Goal: Understand process/instructions

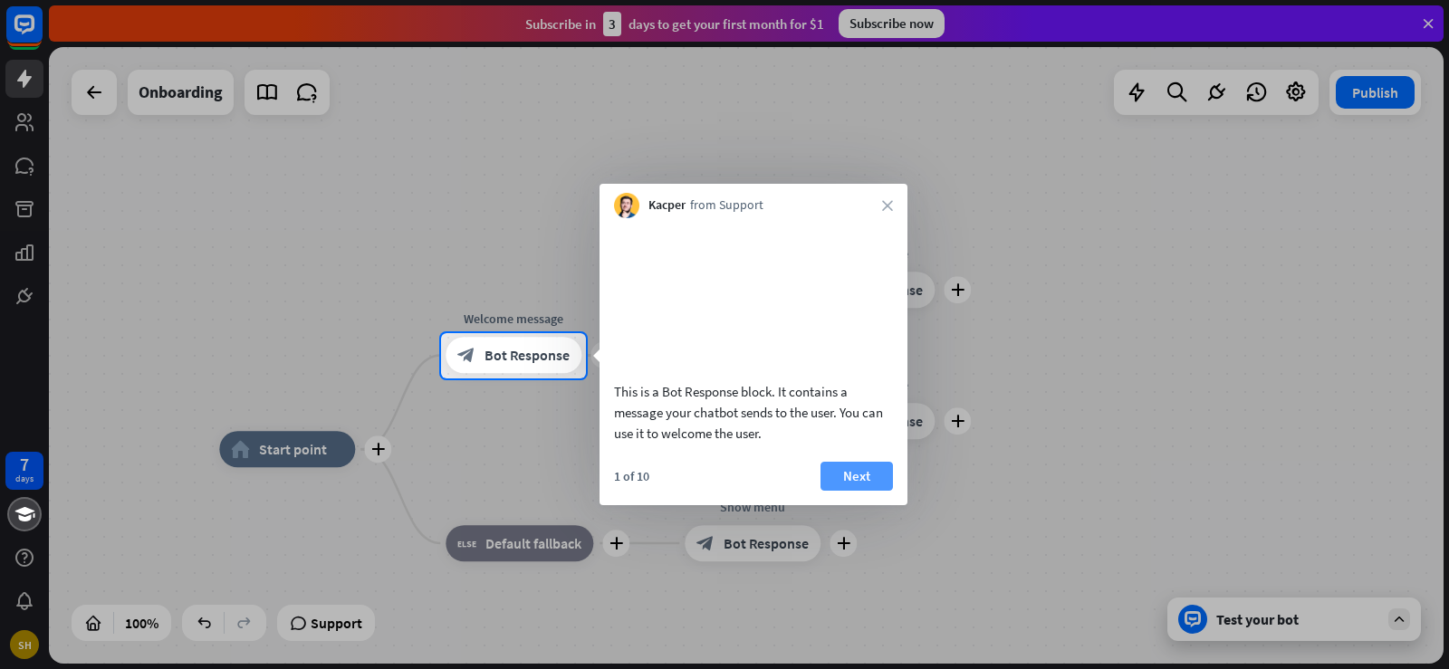
click at [866, 491] on button "Next" at bounding box center [856, 476] width 72 height 29
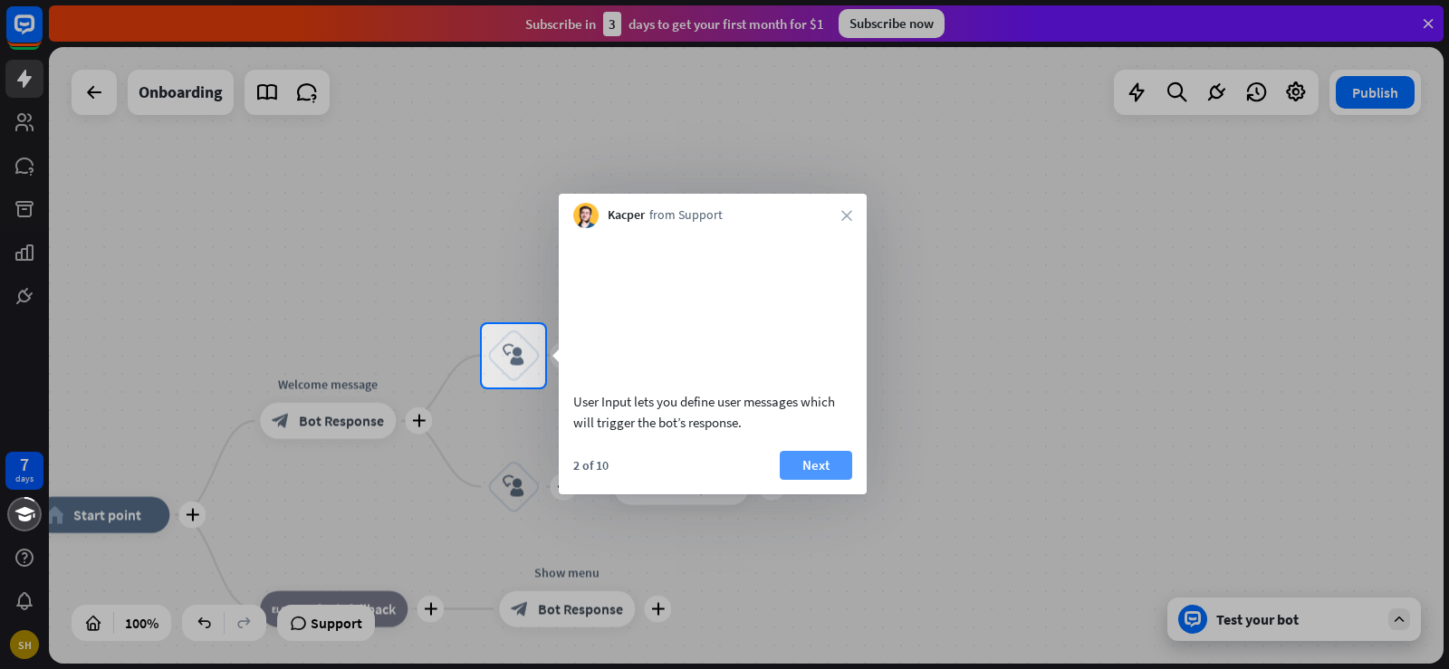
click at [823, 480] on button "Next" at bounding box center [816, 465] width 72 height 29
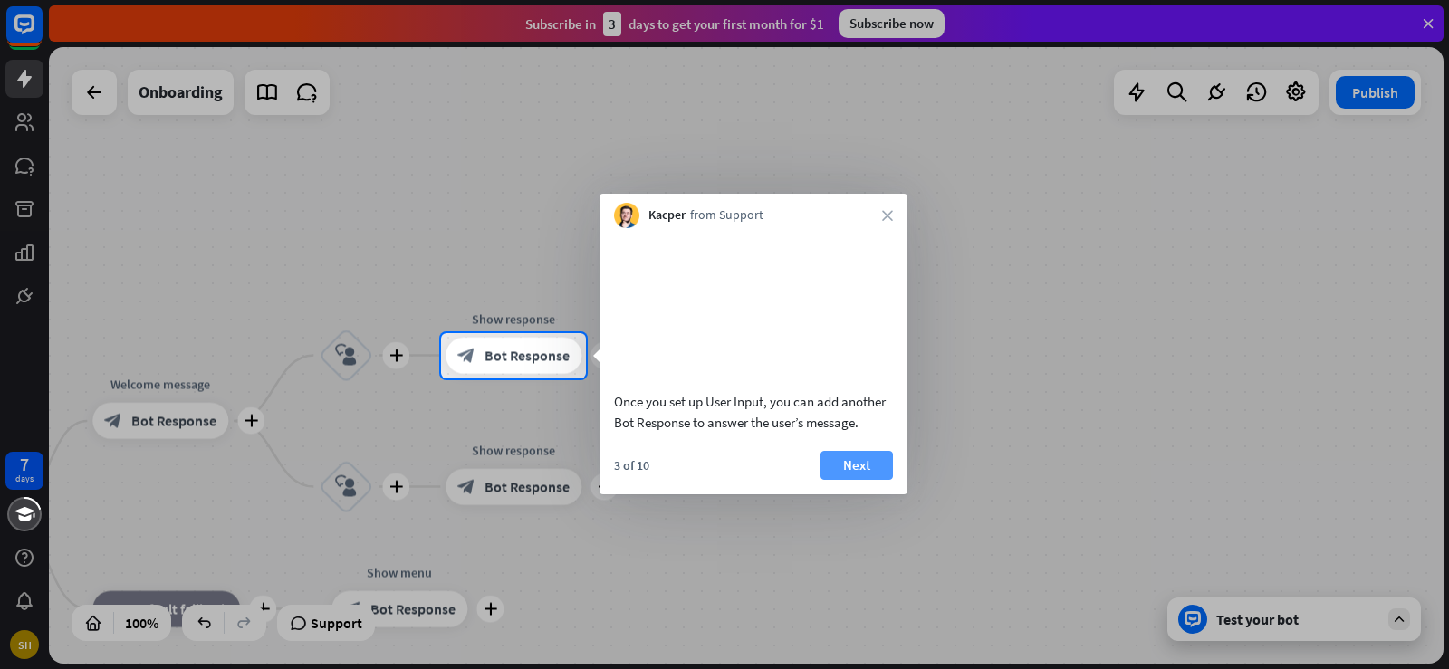
click at [860, 480] on button "Next" at bounding box center [856, 465] width 72 height 29
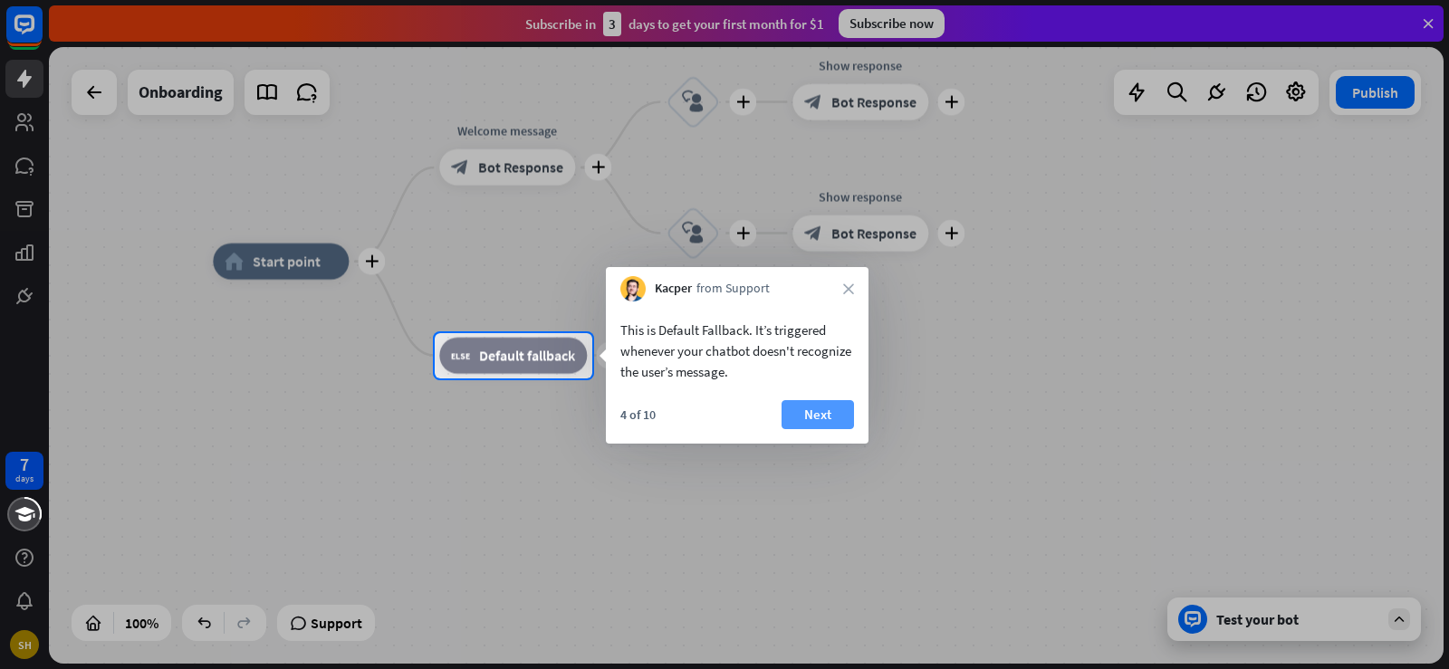
click at [820, 411] on button "Next" at bounding box center [817, 414] width 72 height 29
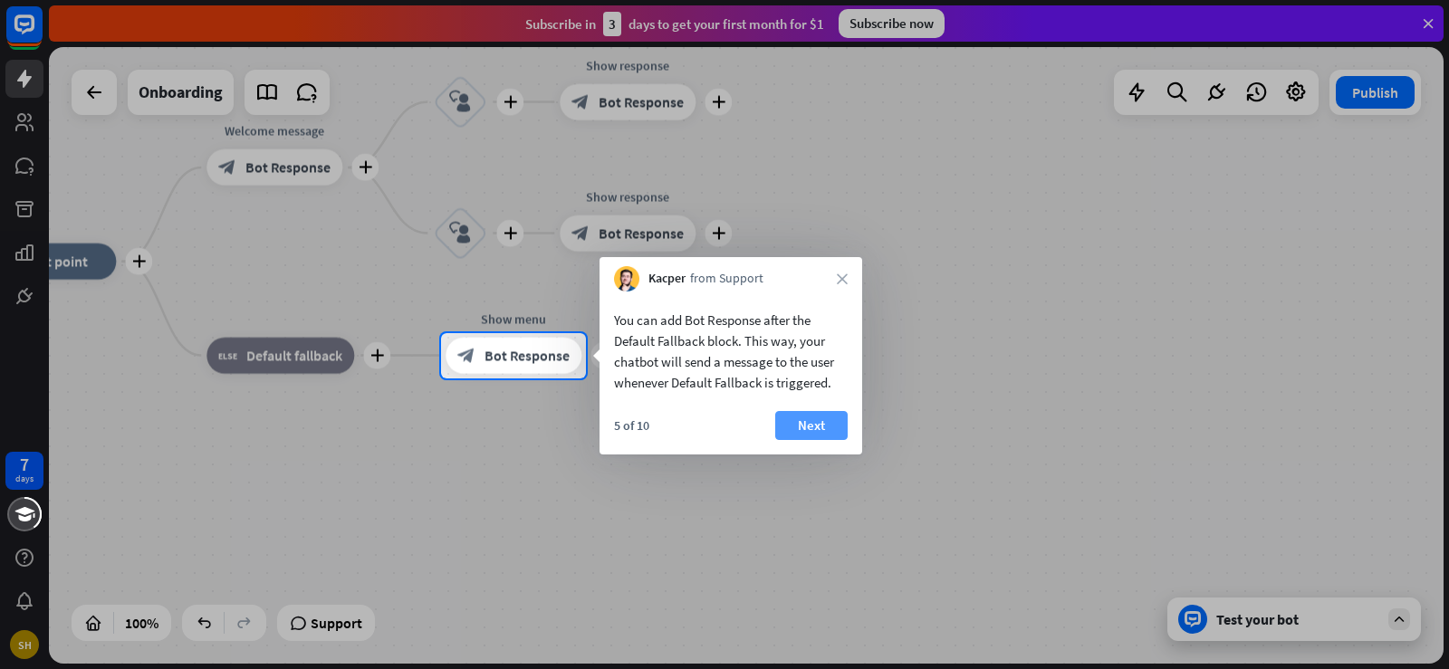
click at [809, 431] on button "Next" at bounding box center [811, 425] width 72 height 29
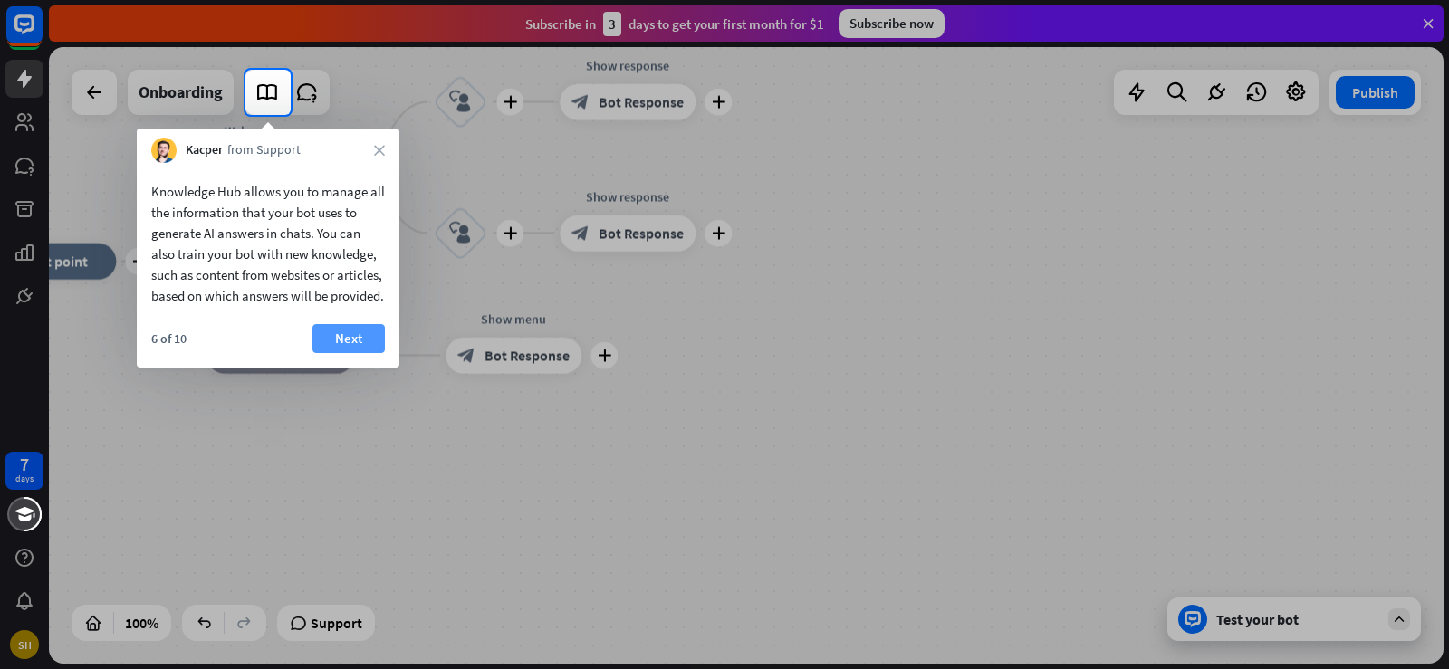
click at [348, 353] on button "Next" at bounding box center [348, 338] width 72 height 29
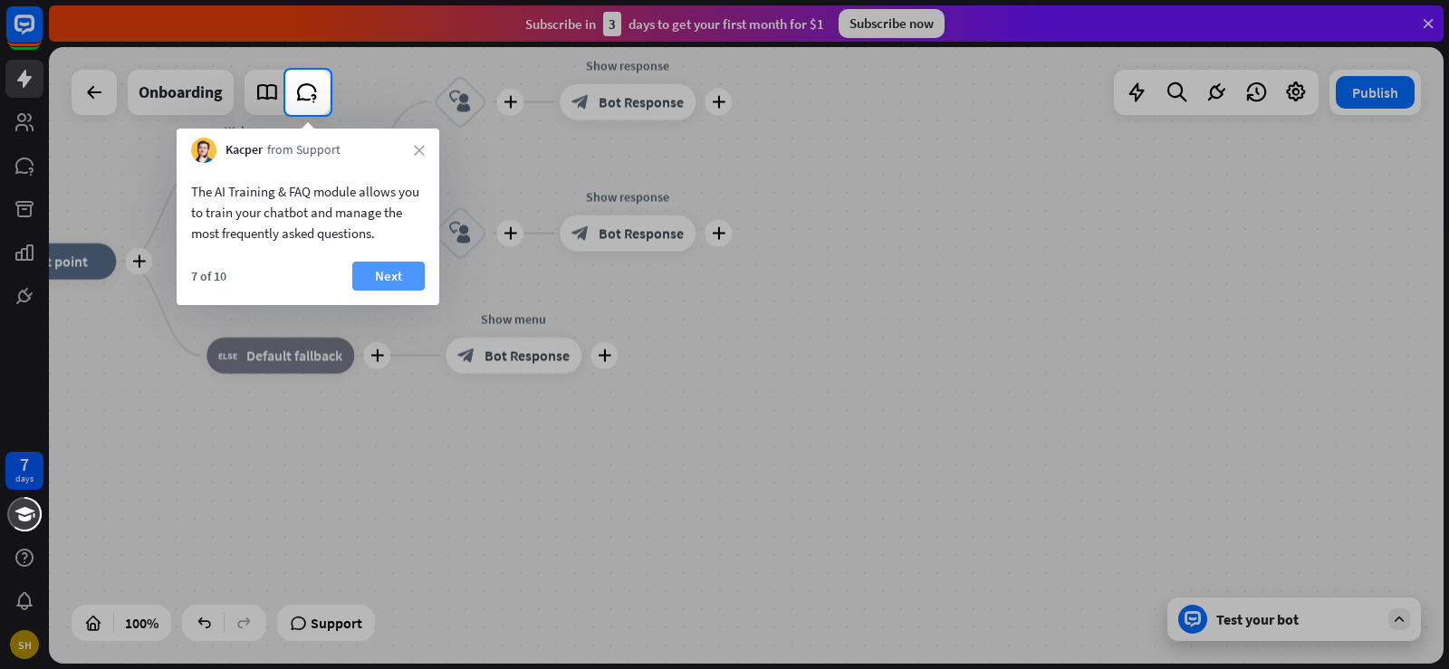
click at [395, 269] on button "Next" at bounding box center [388, 276] width 72 height 29
click at [395, 269] on div "plus home_2 Start point plus Welcome message block_bot_response Bot Response pl…" at bounding box center [677, 570] width 1394 height 617
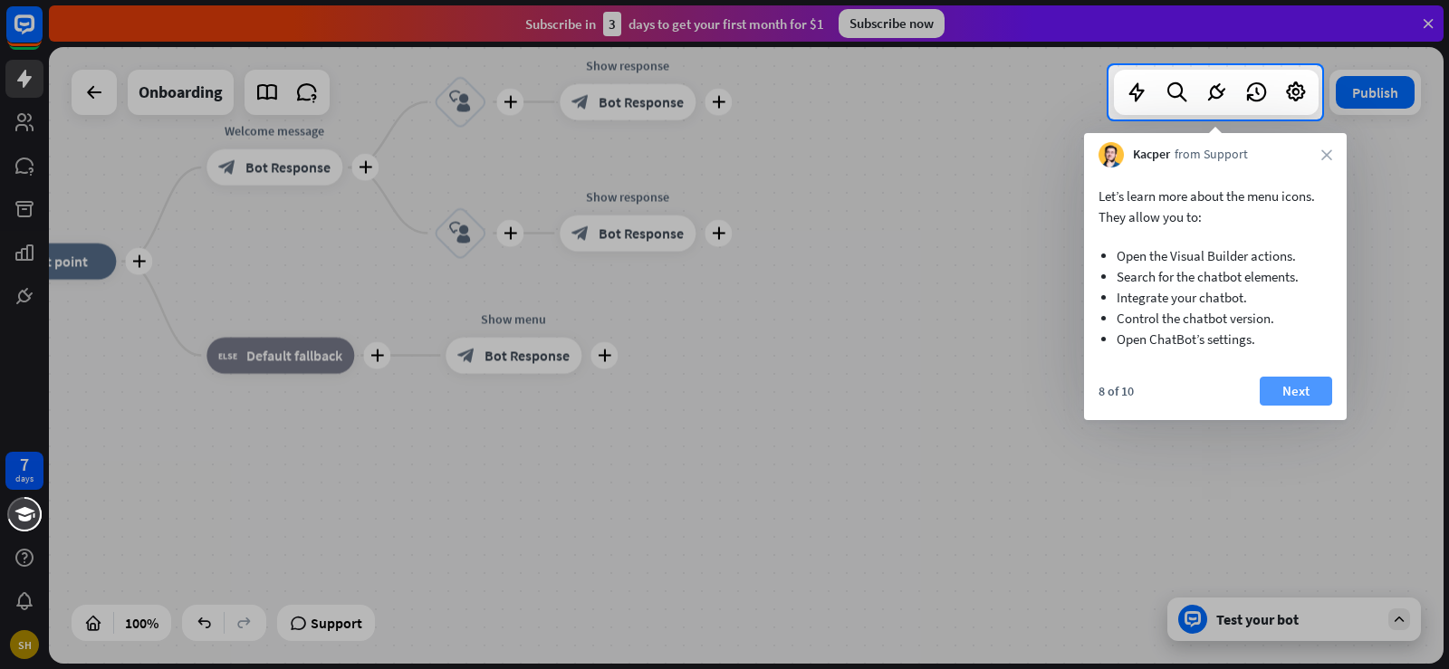
click at [1299, 388] on button "Next" at bounding box center [1295, 391] width 72 height 29
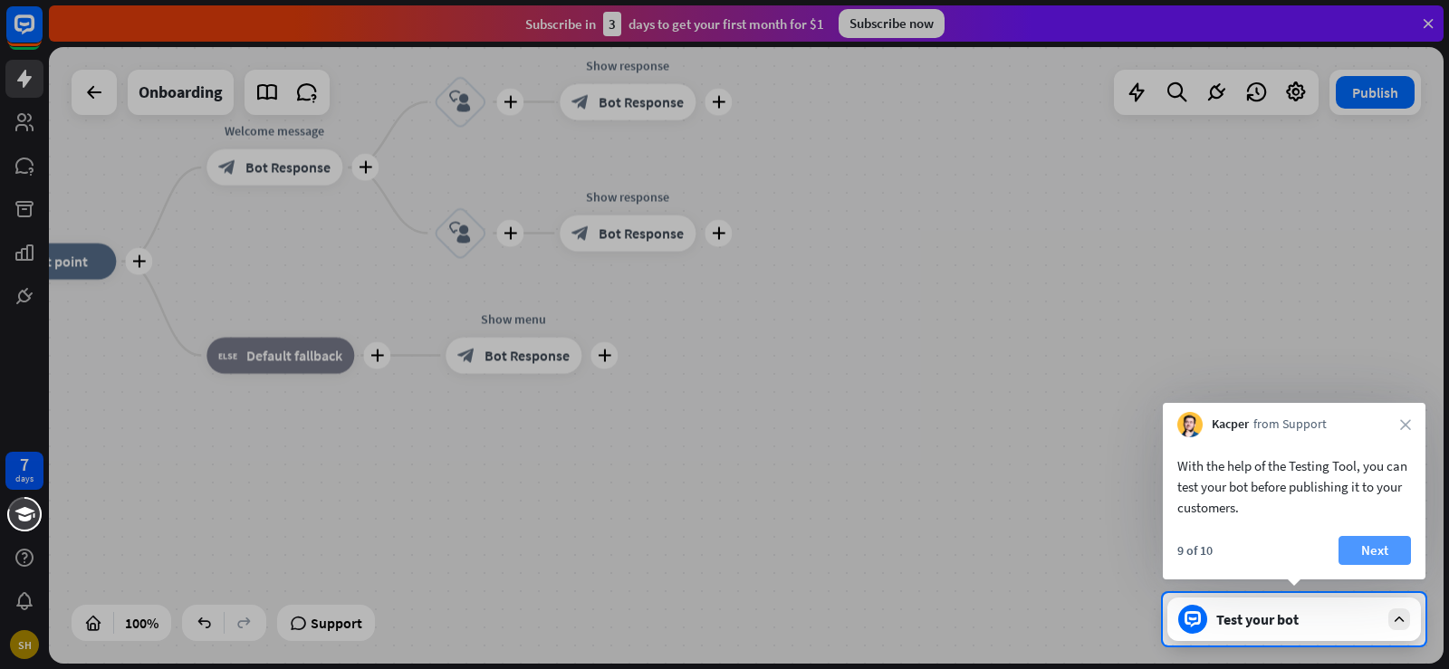
click at [1380, 552] on button "Next" at bounding box center [1374, 550] width 72 height 29
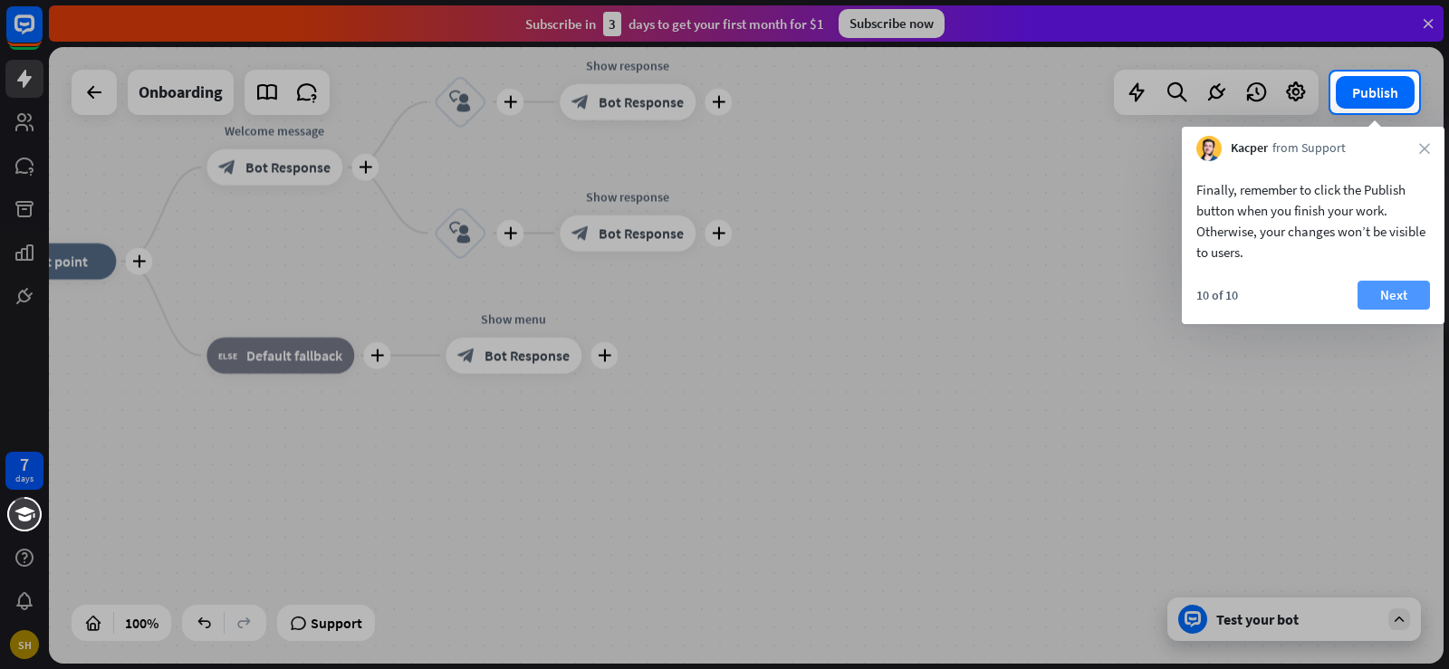
click at [1387, 292] on button "Next" at bounding box center [1393, 295] width 72 height 29
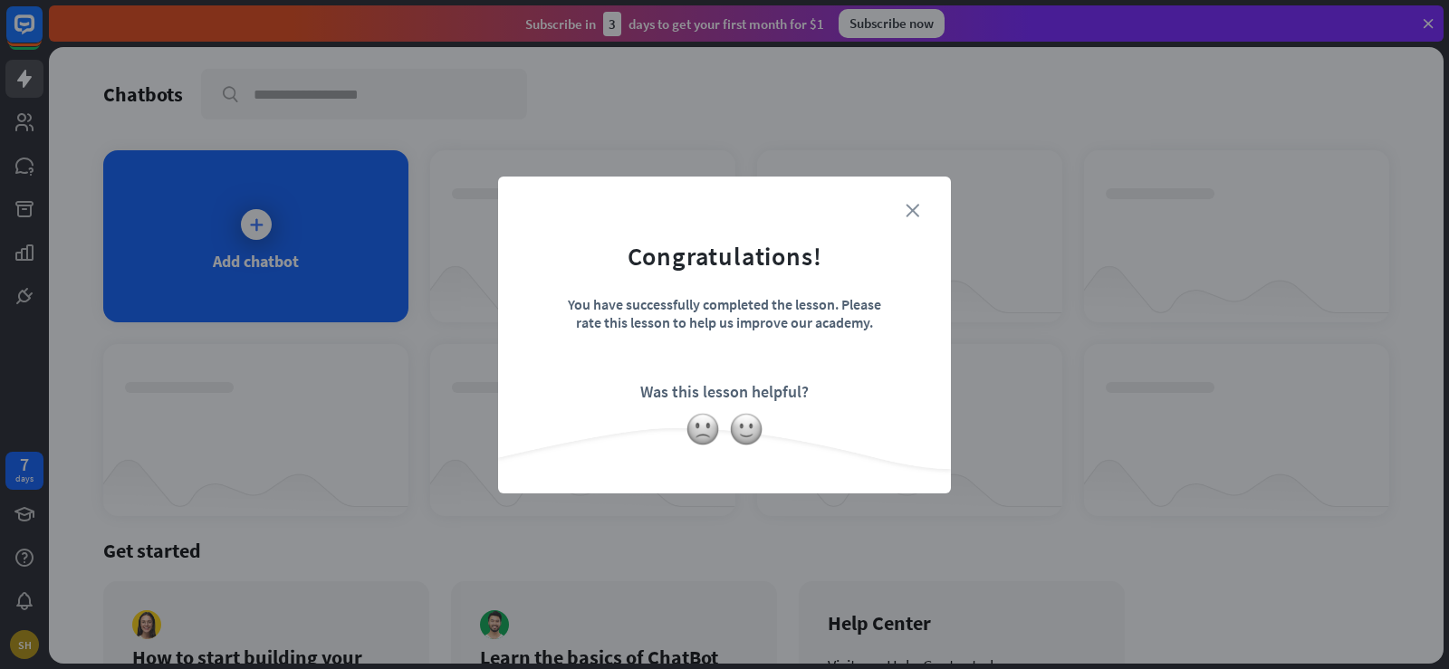
click at [916, 204] on icon "close" at bounding box center [912, 211] width 14 height 14
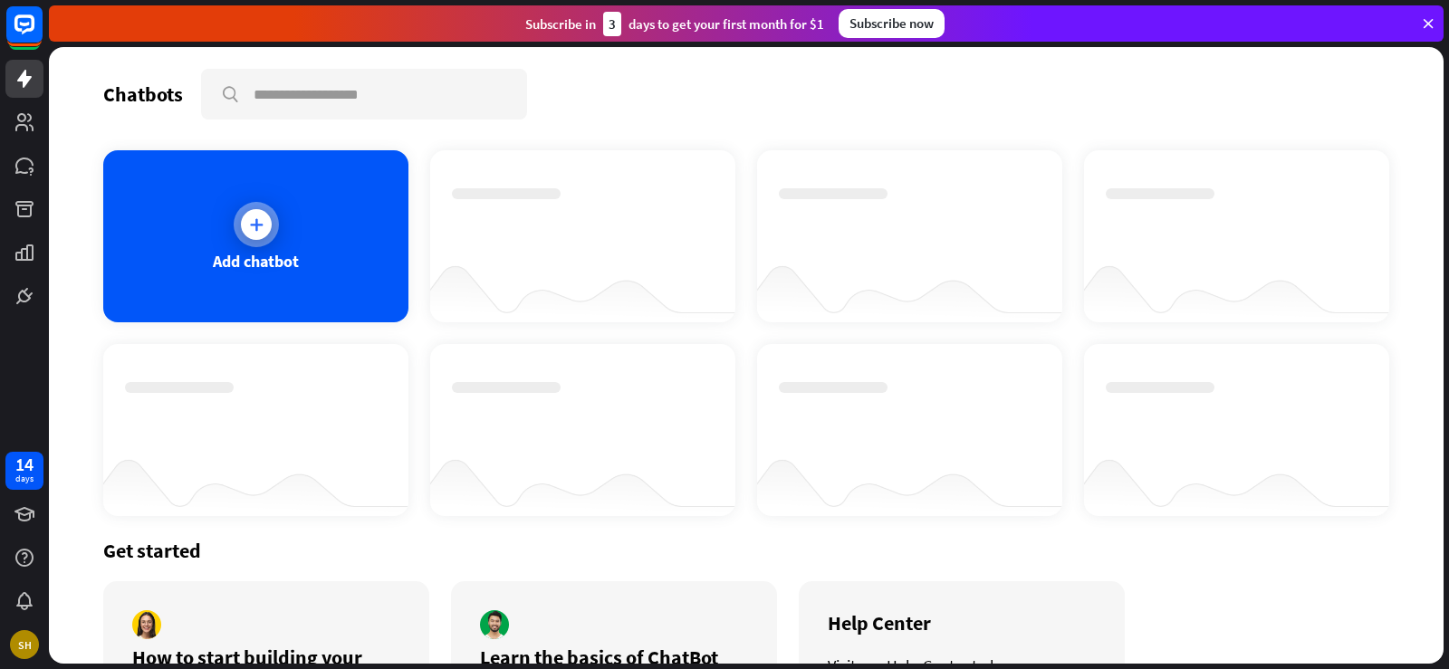
click at [254, 221] on icon at bounding box center [256, 224] width 18 height 18
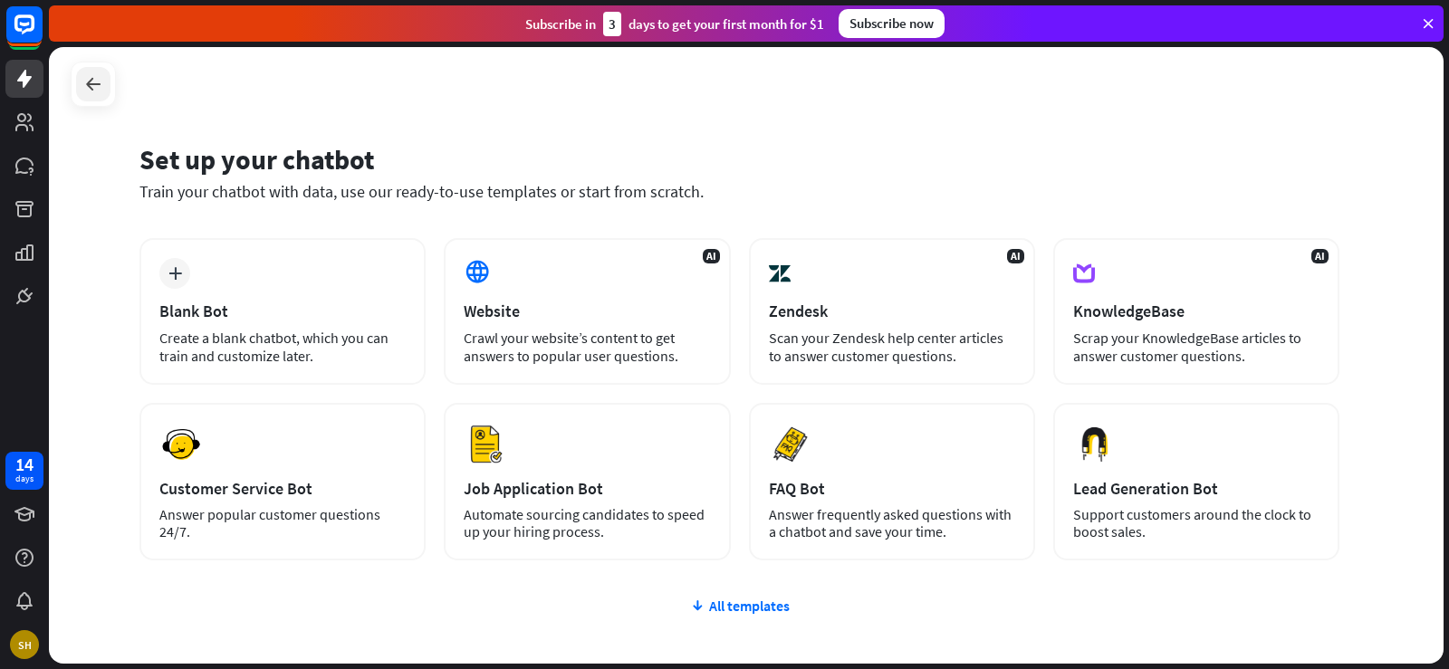
click at [84, 87] on icon at bounding box center [93, 84] width 22 height 22
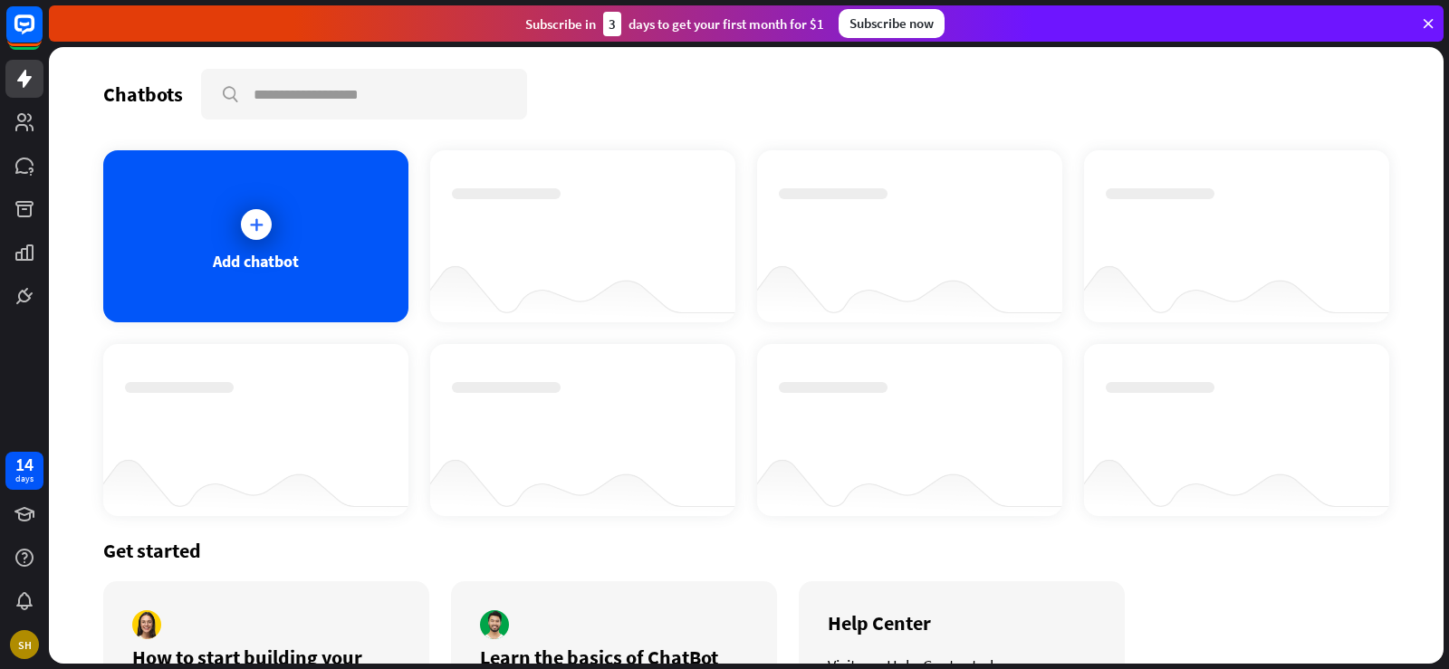
click at [626, 315] on div at bounding box center [582, 287] width 305 height 70
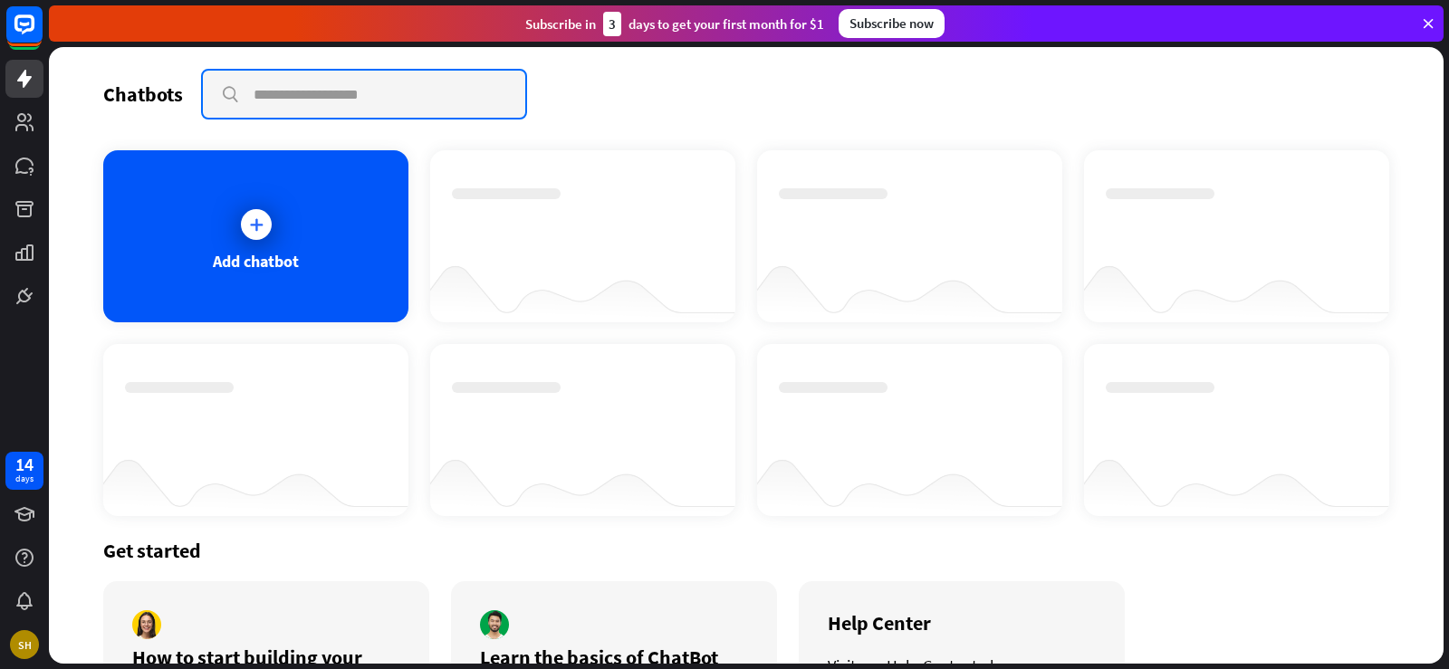
click at [321, 100] on input "text" at bounding box center [364, 94] width 322 height 47
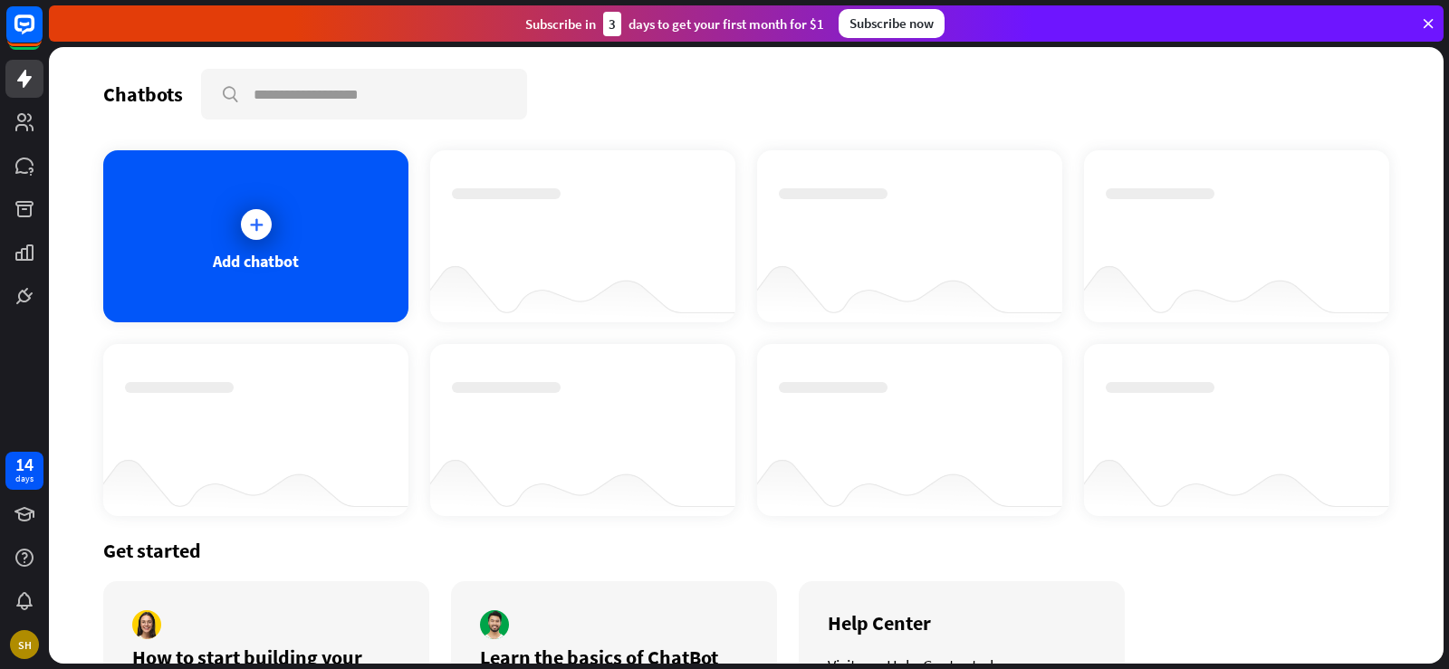
click at [1426, 22] on icon at bounding box center [1428, 23] width 16 height 16
